Goal: Go to known website: Access a specific website the user already knows

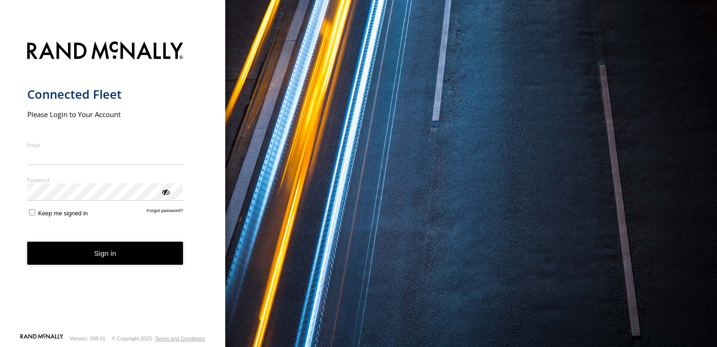
click at [115, 159] on input "Email" at bounding box center [105, 156] width 156 height 17
type input "**********"
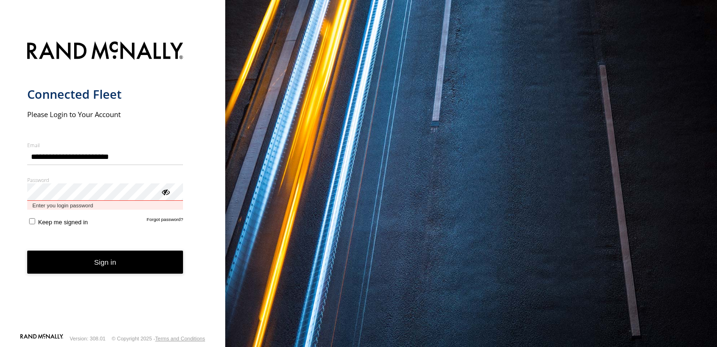
click at [27, 250] on button "Sign in" at bounding box center [105, 261] width 156 height 23
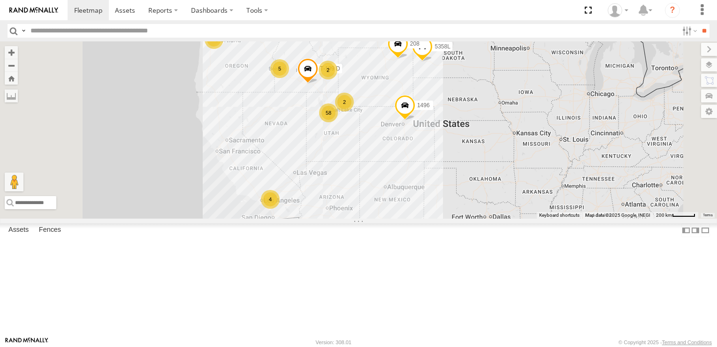
click at [354, 111] on div "2" at bounding box center [344, 101] width 19 height 19
